Goal: Navigation & Orientation: Find specific page/section

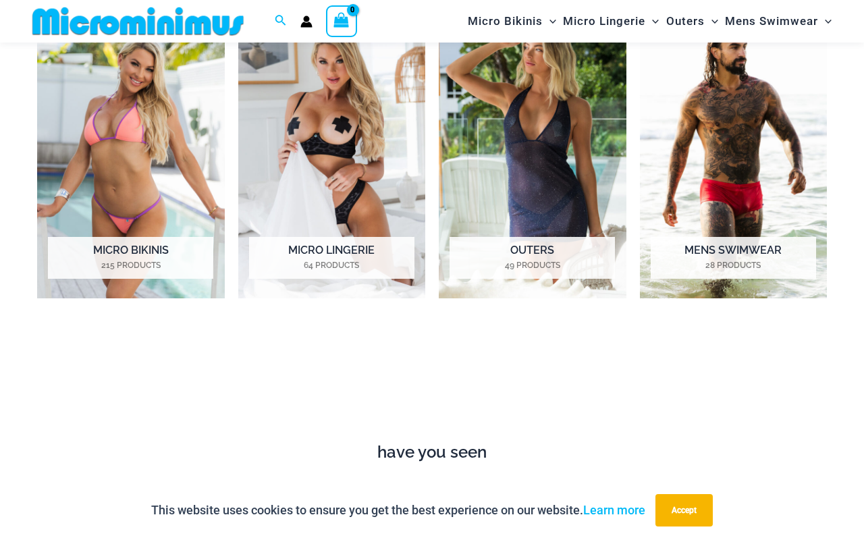
scroll to position [663, 0]
click at [200, 229] on img "Visit product category Micro Bikinis" at bounding box center [131, 154] width 188 height 291
click at [285, 198] on img "Visit product category Micro Lingerie" at bounding box center [332, 154] width 188 height 291
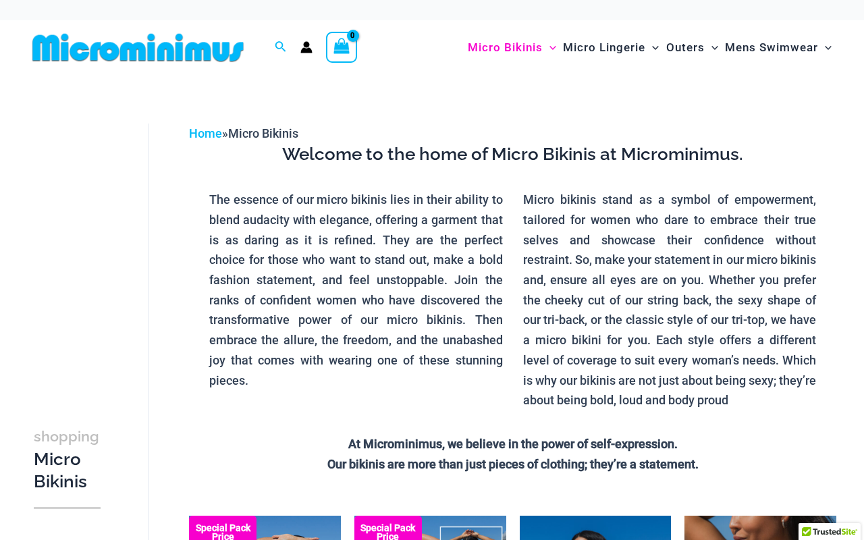
click at [540, 364] on p "Micro bikinis stand as a symbol of empowerment, tailored for women who dare to …" at bounding box center [670, 300] width 294 height 221
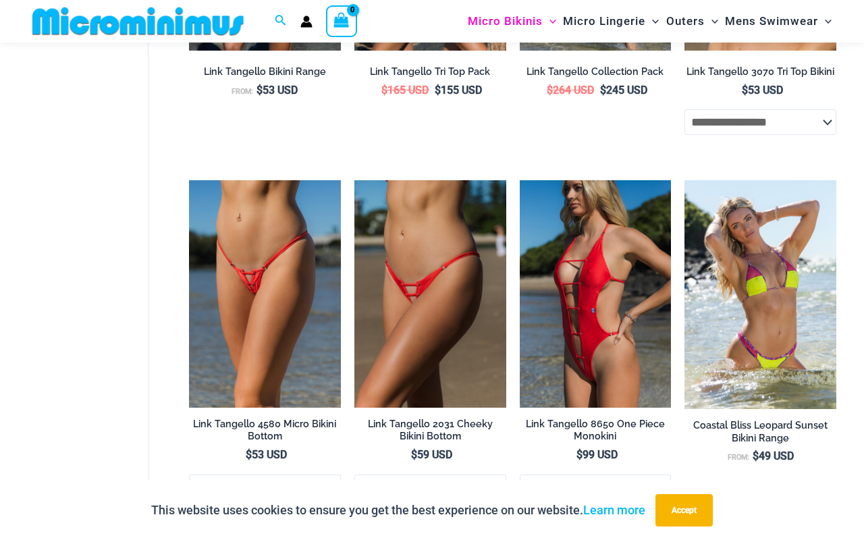
scroll to position [2911, 0]
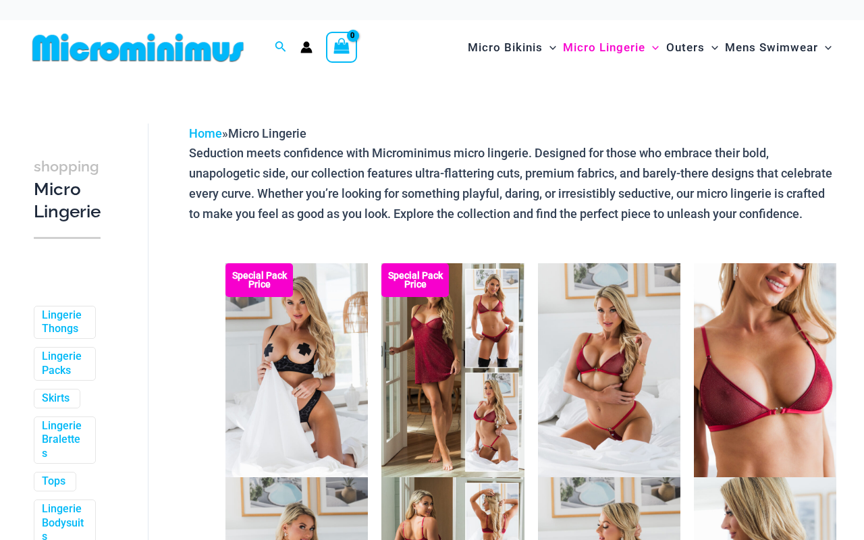
scroll to position [289, 0]
